Goal: Find specific page/section: Find specific page/section

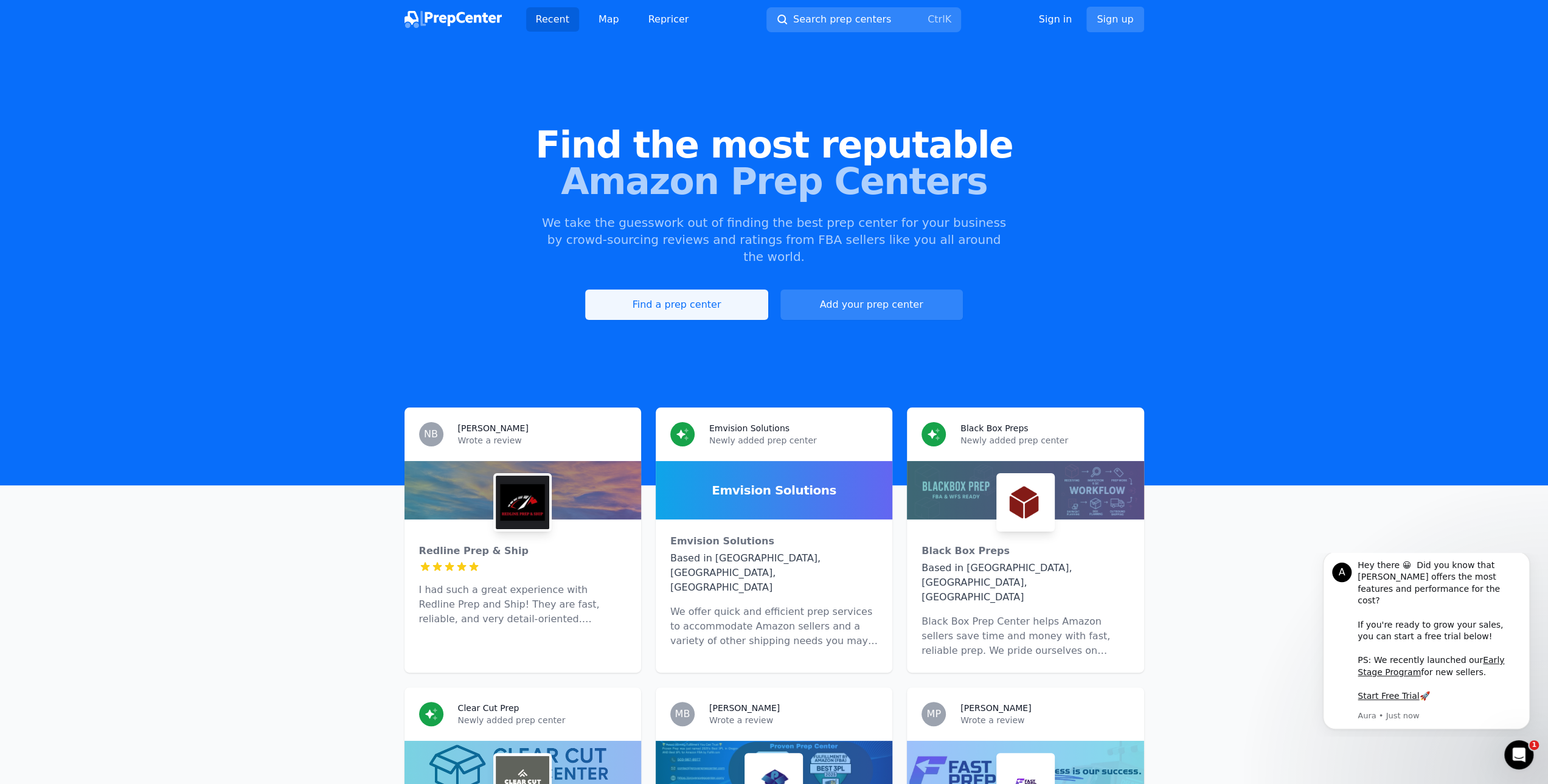
click at [697, 292] on link "Find a prep center" at bounding box center [676, 305] width 182 height 31
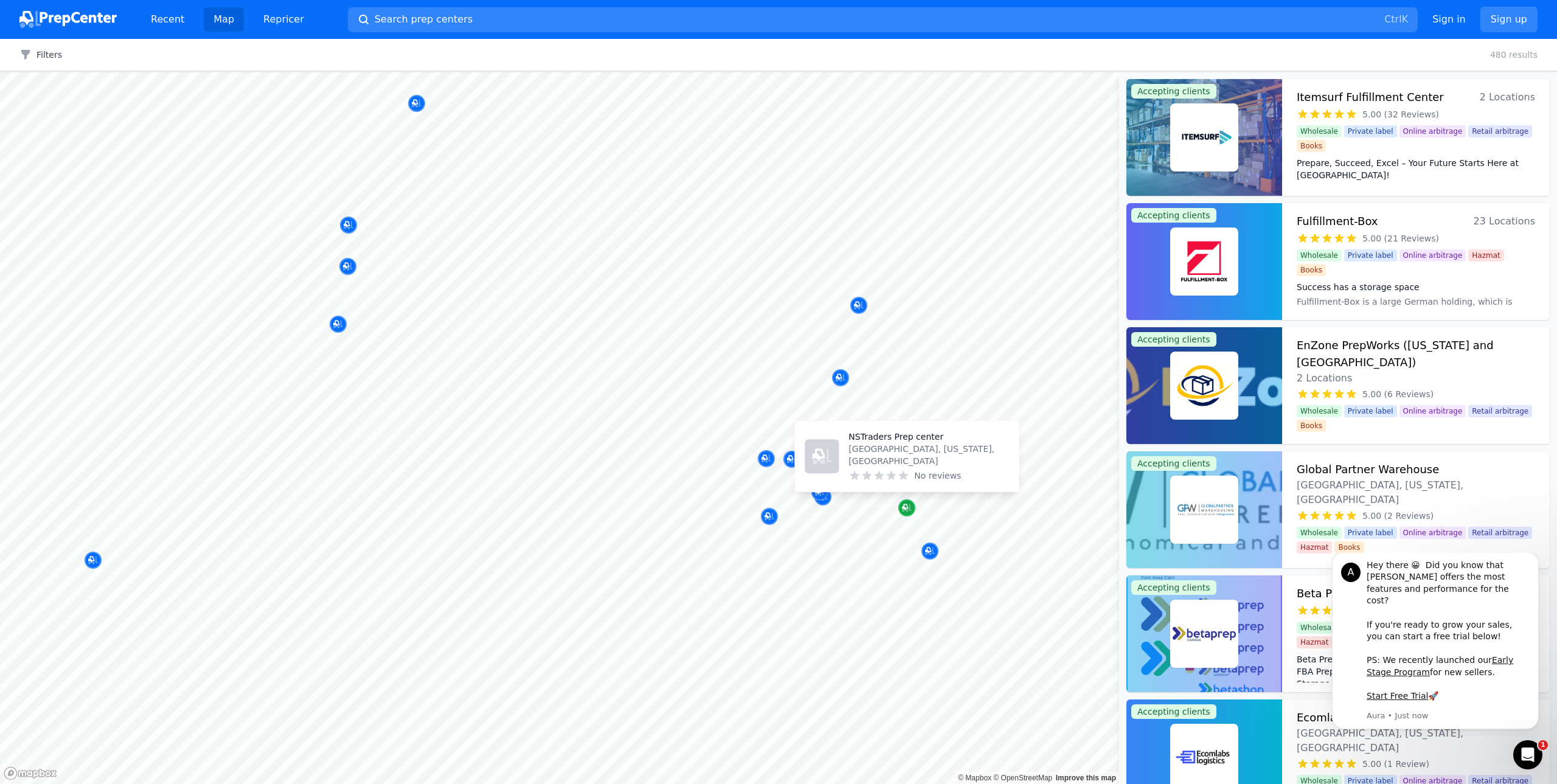
click at [907, 511] on icon "Map marker" at bounding box center [907, 508] width 10 height 8
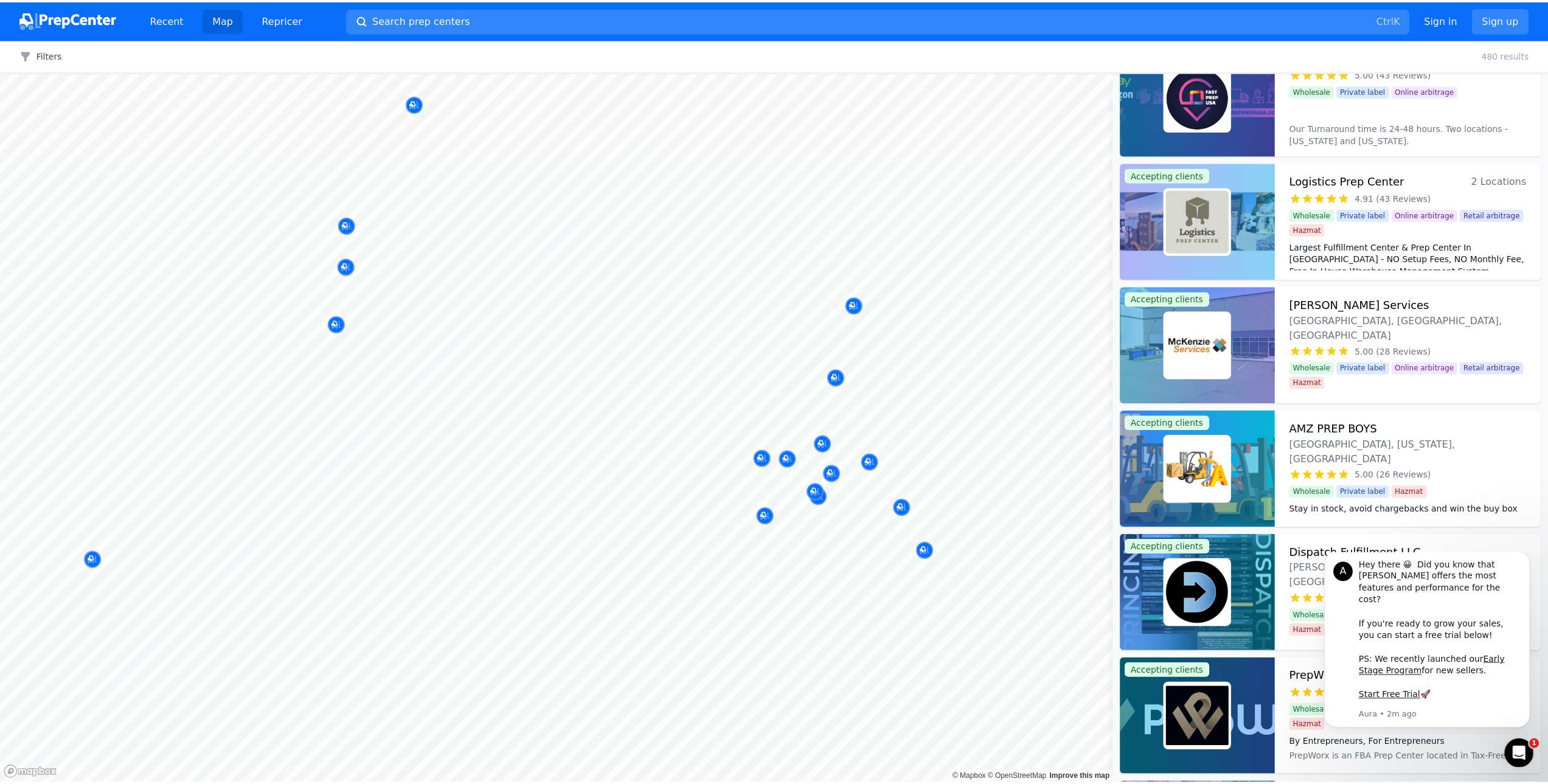
scroll to position [3161, 0]
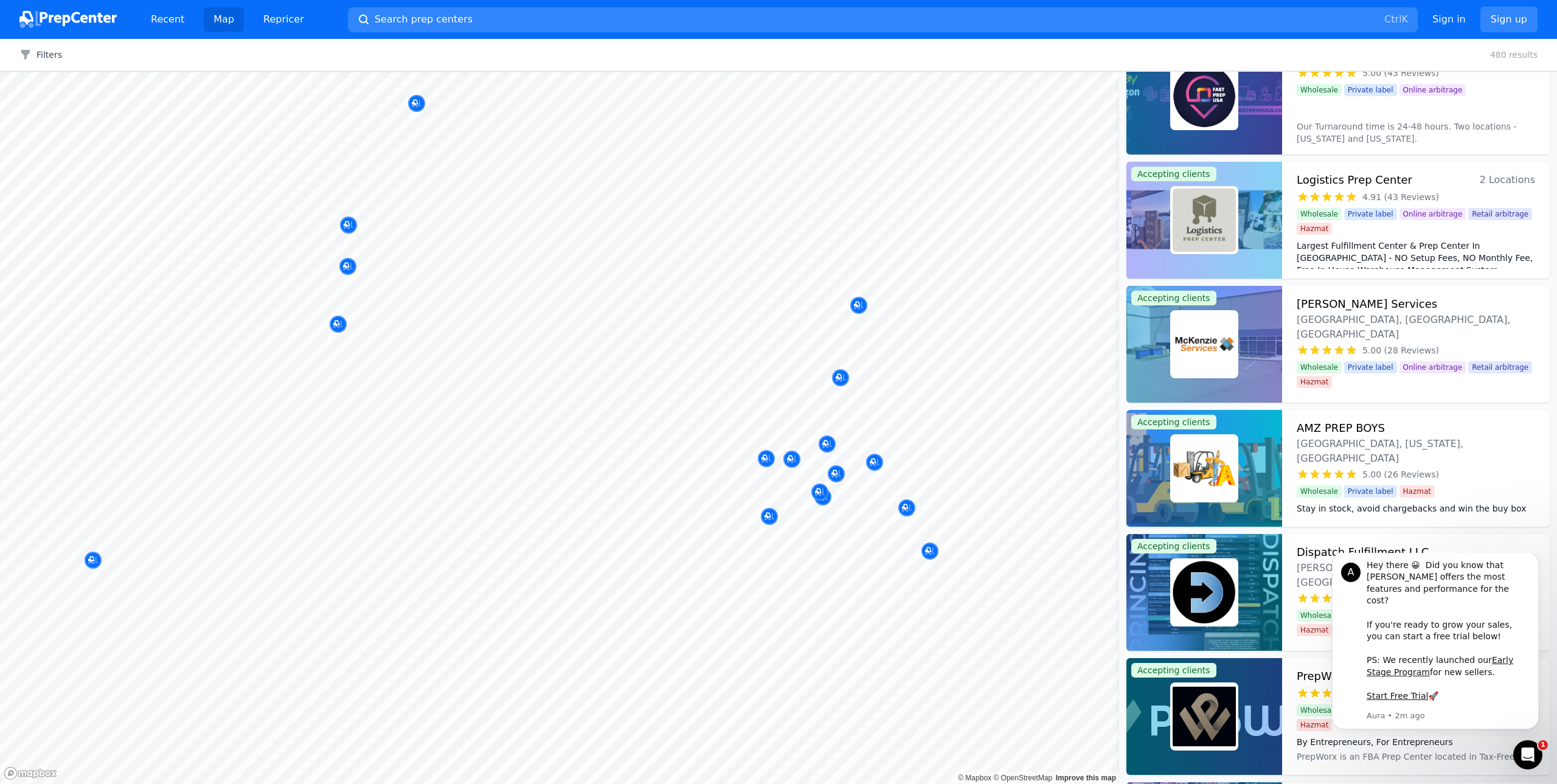
click at [1213, 347] on img at bounding box center [1204, 344] width 63 height 63
